Goal: Check status

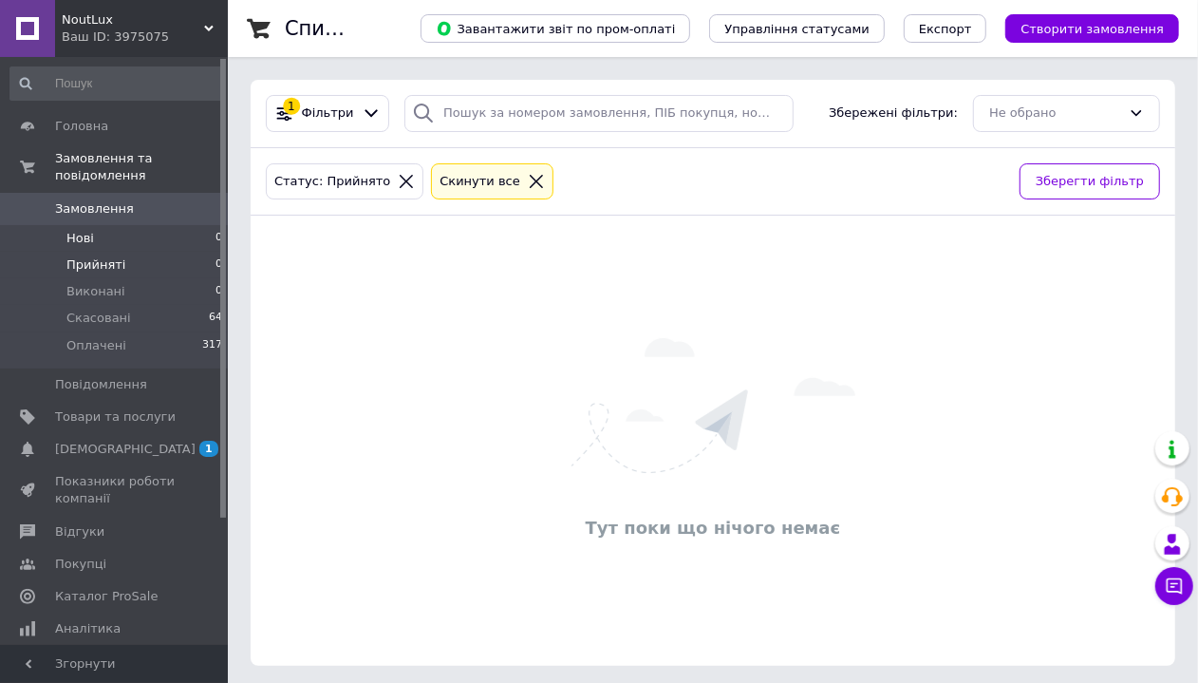
click at [126, 233] on li "Нові 0" at bounding box center [117, 238] width 234 height 27
click at [103, 200] on span "Замовлення" at bounding box center [94, 208] width 79 height 17
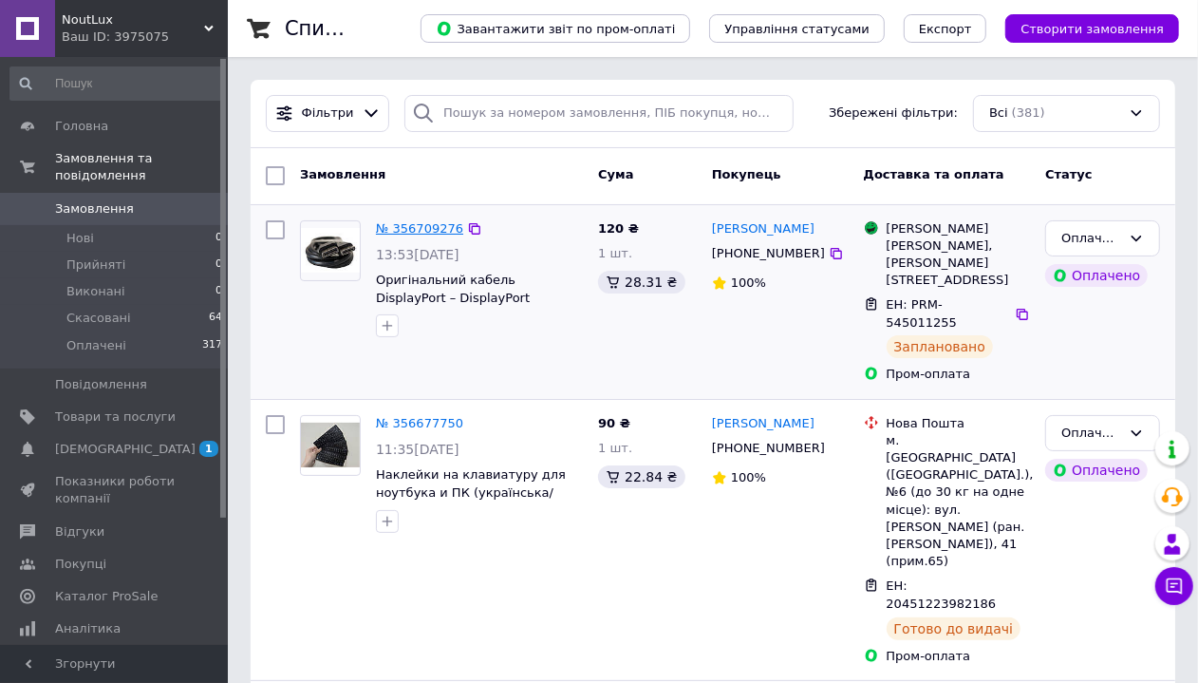
click at [418, 225] on link "№ 356709276" at bounding box center [419, 228] width 87 height 14
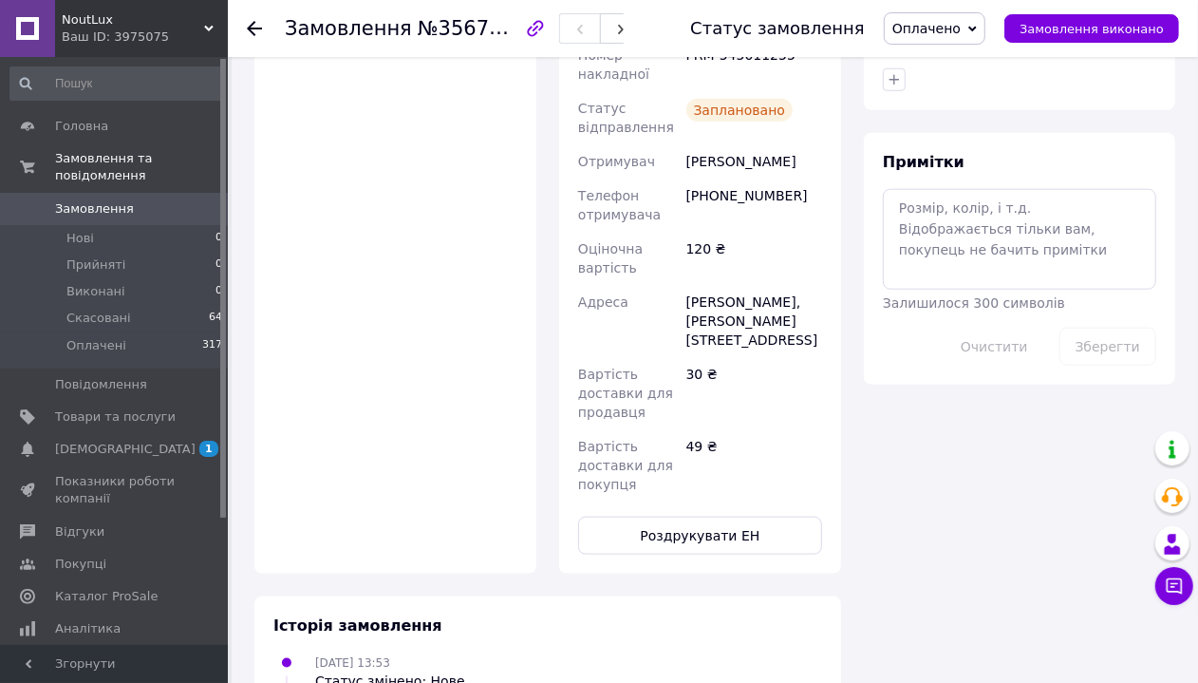
scroll to position [1073, 0]
click at [746, 517] on button "Роздрукувати ЕН" at bounding box center [700, 536] width 244 height 38
